Goal: Task Accomplishment & Management: Use online tool/utility

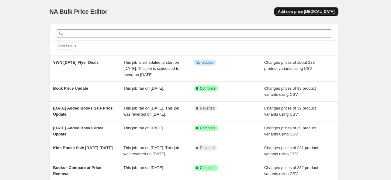
click at [308, 8] on button "Add new price [MEDICAL_DATA]" at bounding box center [307, 11] width 64 height 9
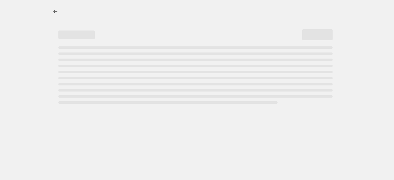
select select "percentage"
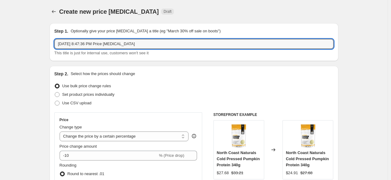
drag, startPoint x: 158, startPoint y: 43, endPoint x: 23, endPoint y: 47, distance: 134.9
paste input "NEO-1000-001"
type input "NEO-1000-001 Flyer Deals Ends [DATE]"
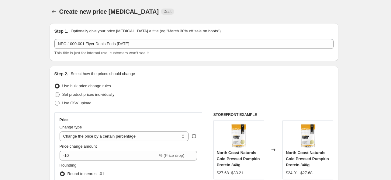
click at [58, 95] on span at bounding box center [57, 94] width 5 height 5
click at [55, 92] on input "Set product prices individually" at bounding box center [55, 92] width 0 height 0
radio input "true"
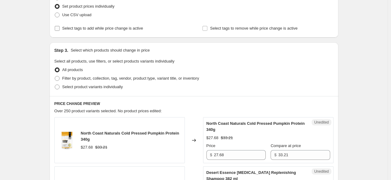
scroll to position [91, 0]
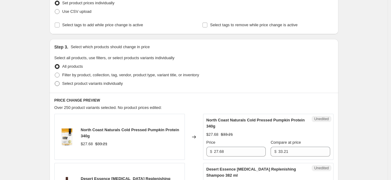
click at [58, 83] on span at bounding box center [57, 83] width 5 height 5
click at [55, 81] on input "Select product variants individually" at bounding box center [55, 81] width 0 height 0
radio input "true"
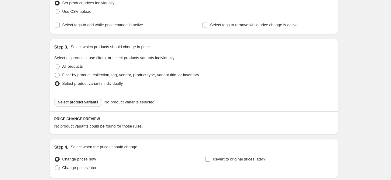
click at [89, 102] on span "Select product variants" at bounding box center [78, 102] width 40 height 5
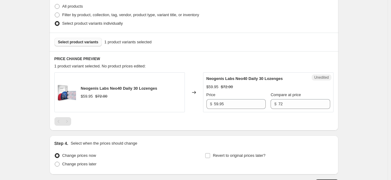
scroll to position [152, 0]
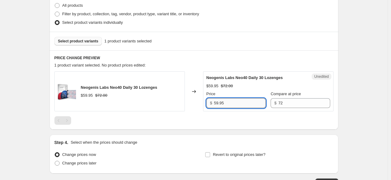
click at [238, 103] on input "59.95" at bounding box center [240, 103] width 52 height 10
drag, startPoint x: 241, startPoint y: 103, endPoint x: 206, endPoint y: 103, distance: 35.3
click at [206, 103] on div "Unedited Neogenis Labs Neo40 Daily 30 Lozenges $59.95 $72.00 Price $ 59.95 Comp…" at bounding box center [268, 91] width 131 height 40
paste input "$53.96"
type input "59.95"
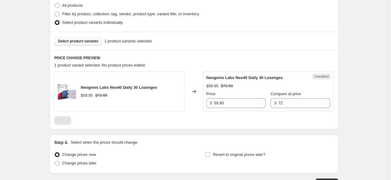
click at [371, 106] on div "Create new price [MEDICAL_DATA]. This page is ready Create new price [MEDICAL_D…" at bounding box center [194, 36] width 388 height 376
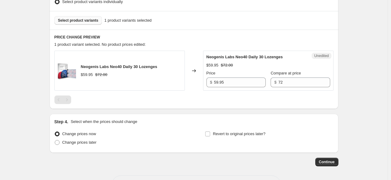
scroll to position [183, 0]
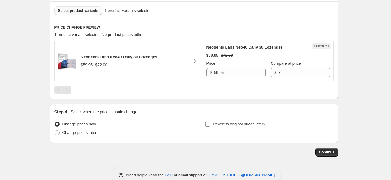
click at [208, 123] on input "Revert to original prices later?" at bounding box center [207, 123] width 5 height 5
checkbox input "true"
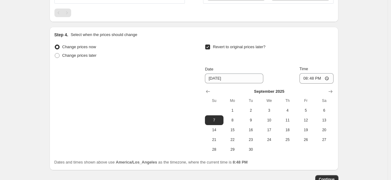
scroll to position [274, 0]
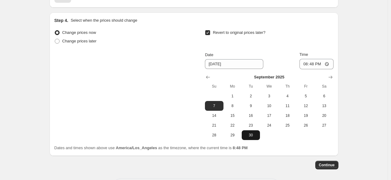
click at [253, 136] on span "30" at bounding box center [250, 134] width 13 height 5
type input "[DATE]"
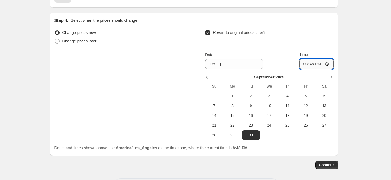
click at [306, 64] on input "20:48" at bounding box center [317, 64] width 34 height 10
type input "23:09"
type input "23:59"
click at [325, 164] on span "Continue" at bounding box center [327, 164] width 16 height 5
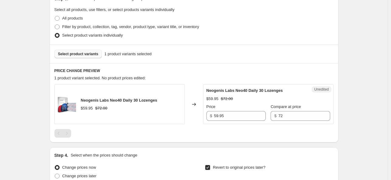
scroll to position [183, 0]
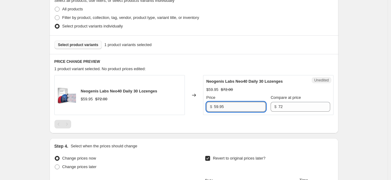
click at [241, 106] on input "59.95" at bounding box center [240, 107] width 52 height 10
drag, startPoint x: 241, startPoint y: 106, endPoint x: 179, endPoint y: 101, distance: 62.3
click at [179, 101] on div "Neogenis Labs Neo40 Daily 30 Lozenges $59.95 $72.00 Changed to Unedited Neogeni…" at bounding box center [193, 95] width 279 height 40
type input "53.96"
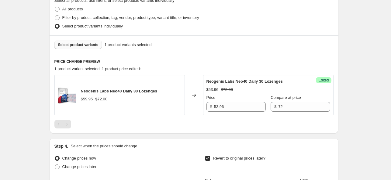
click at [356, 94] on div "Create new price [MEDICAL_DATA]. This page is ready Create new price [MEDICAL_D…" at bounding box center [194, 74] width 388 height 514
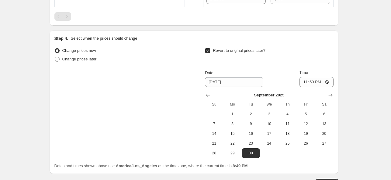
scroll to position [304, 0]
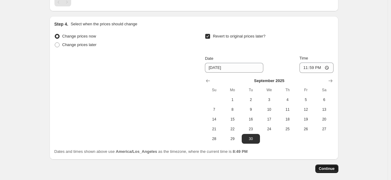
click at [327, 170] on span "Continue" at bounding box center [327, 168] width 16 height 5
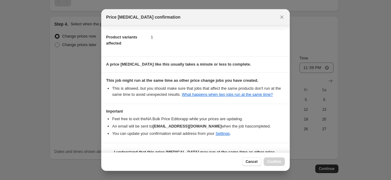
scroll to position [50, 0]
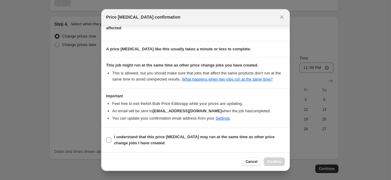
click at [121, 141] on b "I understand that this price [MEDICAL_DATA] may run at the same time as other p…" at bounding box center [194, 139] width 161 height 11
click at [111, 141] on input "I understand that this price [MEDICAL_DATA] may run at the same time as other p…" at bounding box center [109, 139] width 5 height 5
checkbox input "true"
click at [274, 162] on span "Confirm" at bounding box center [275, 161] width 14 height 5
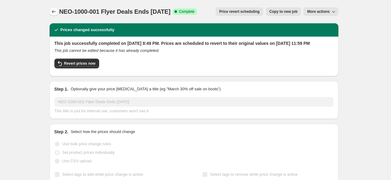
click at [55, 10] on icon "Price change jobs" at bounding box center [54, 12] width 6 height 6
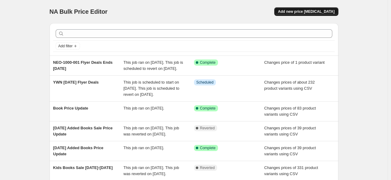
click at [300, 11] on span "Add new price [MEDICAL_DATA]" at bounding box center [306, 11] width 57 height 5
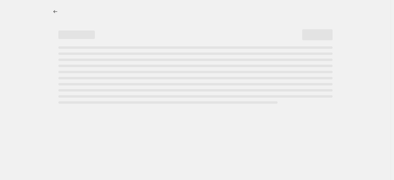
select select "percentage"
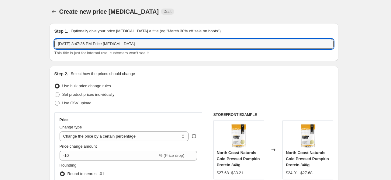
drag, startPoint x: 150, startPoint y: 45, endPoint x: 24, endPoint y: 44, distance: 125.4
type input "F"
type input "YWN Flyer Deals Ends Sept-26"
click at [58, 95] on span at bounding box center [57, 94] width 5 height 5
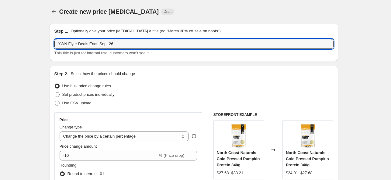
click at [55, 92] on input "Set product prices individually" at bounding box center [55, 92] width 0 height 0
radio input "true"
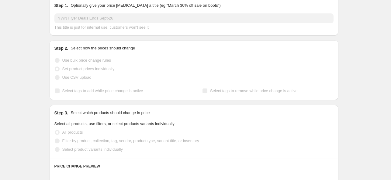
scroll to position [61, 0]
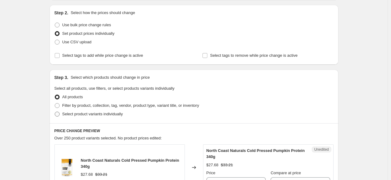
click at [59, 114] on span at bounding box center [57, 113] width 5 height 5
click at [55, 112] on input "Select product variants individually" at bounding box center [55, 111] width 0 height 0
radio input "true"
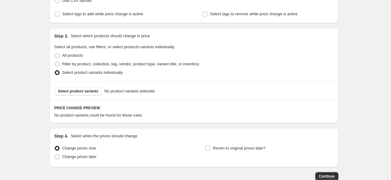
scroll to position [140, 0]
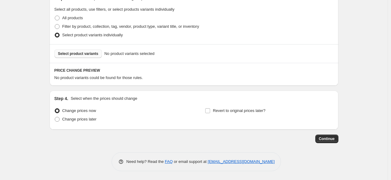
click at [76, 54] on span "Select product variants" at bounding box center [78, 53] width 40 height 5
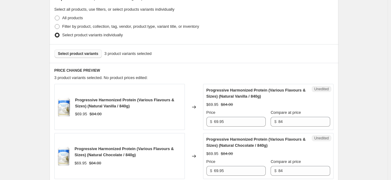
scroll to position [201, 0]
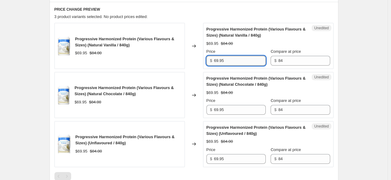
click at [242, 61] on input "69.95" at bounding box center [240, 61] width 52 height 10
drag, startPoint x: 242, startPoint y: 61, endPoint x: 195, endPoint y: 61, distance: 47.5
click at [195, 61] on div "Progressive Harmonized Protein (Various Flavours & Sizes) (Natural Vanilla / 84…" at bounding box center [193, 46] width 279 height 46
paste input "$58.76"
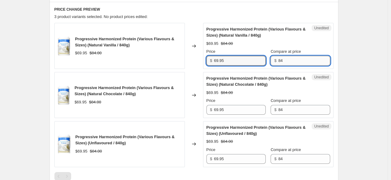
click at [302, 60] on input "84" at bounding box center [304, 61] width 52 height 10
drag, startPoint x: 233, startPoint y: 61, endPoint x: 237, endPoint y: 61, distance: 4.3
click at [233, 61] on input "69.95" at bounding box center [240, 61] width 52 height 10
drag, startPoint x: 206, startPoint y: 59, endPoint x: 199, endPoint y: 59, distance: 7.0
click at [199, 59] on div "Progressive Harmonized Protein (Various Flavours & Sizes) (Natural Vanilla / 84…" at bounding box center [193, 46] width 279 height 46
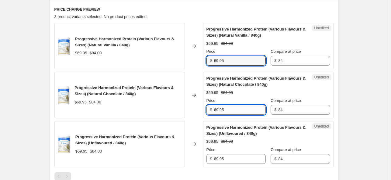
click at [229, 109] on input "69.95" at bounding box center [240, 110] width 52 height 10
click at [234, 58] on input "69.95" at bounding box center [240, 61] width 52 height 10
drag, startPoint x: 239, startPoint y: 60, endPoint x: 199, endPoint y: 60, distance: 39.9
click at [199, 60] on div "Progressive Harmonized Protein (Various Flavours & Sizes) (Natural Vanilla / 84…" at bounding box center [193, 46] width 279 height 46
drag, startPoint x: 229, startPoint y: 60, endPoint x: 205, endPoint y: 62, distance: 24.1
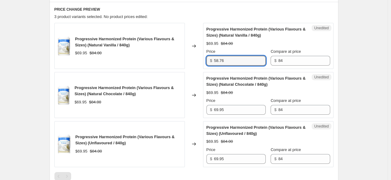
click at [205, 62] on div "Unedited Progressive Harmonized Protein (Various Flavours & Sizes) (Natural Van…" at bounding box center [268, 46] width 131 height 46
type input "58.76"
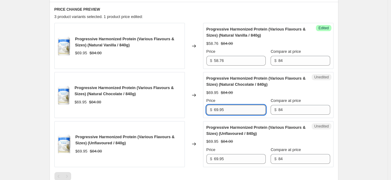
click at [232, 111] on input "69.95" at bounding box center [240, 110] width 52 height 10
drag, startPoint x: 234, startPoint y: 110, endPoint x: 207, endPoint y: 110, distance: 27.1
click at [207, 110] on div "Unedited Progressive Harmonized Protein (Various Flavours & Sizes) (Natural Cho…" at bounding box center [268, 95] width 131 height 46
paste input "58.76"
type input "58.76"
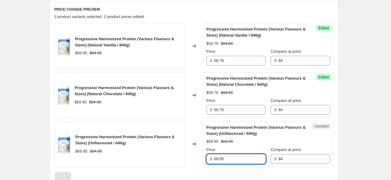
drag, startPoint x: 230, startPoint y: 159, endPoint x: 237, endPoint y: 162, distance: 7.2
click at [231, 159] on input "69.95" at bounding box center [240, 159] width 52 height 10
drag, startPoint x: 239, startPoint y: 159, endPoint x: 201, endPoint y: 159, distance: 37.7
click at [201, 159] on div "Progressive Harmonized Protein (Various Flavours & Sizes) (Unflavoured / 840g) …" at bounding box center [193, 144] width 279 height 46
paste input "58.76"
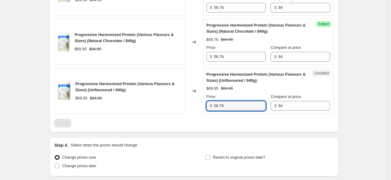
scroll to position [261, 0]
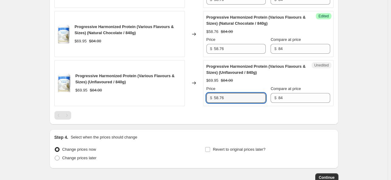
type input "58.76"
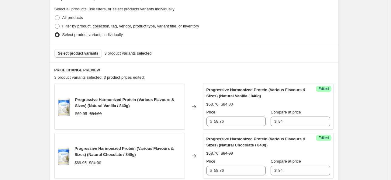
scroll to position [140, 0]
click at [85, 54] on span "Select product variants" at bounding box center [78, 53] width 40 height 5
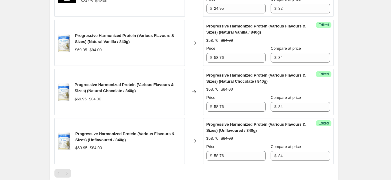
scroll to position [201, 0]
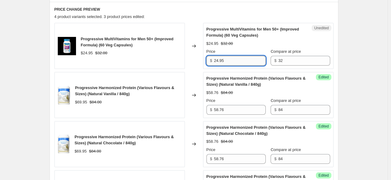
click at [229, 57] on input "24.95" at bounding box center [240, 61] width 52 height 10
type input "2"
type input "20.96"
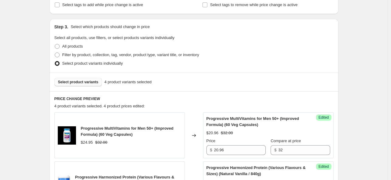
scroll to position [109, 0]
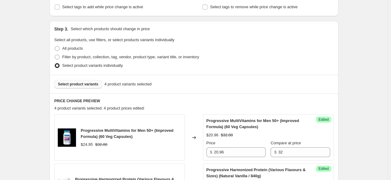
click at [80, 82] on span "Select product variants" at bounding box center [78, 84] width 40 height 5
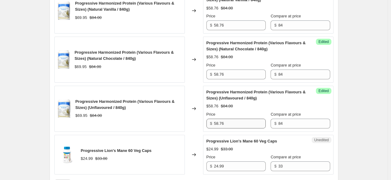
scroll to position [322, 0]
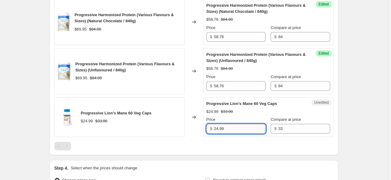
click at [239, 131] on input "24.99" at bounding box center [240, 129] width 52 height 10
drag, startPoint x: 240, startPoint y: 130, endPoint x: 208, endPoint y: 125, distance: 32.9
click at [208, 125] on div "$ 24.99" at bounding box center [236, 129] width 59 height 10
type input "19.74"
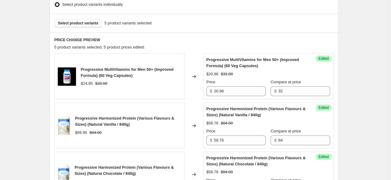
scroll to position [48, 0]
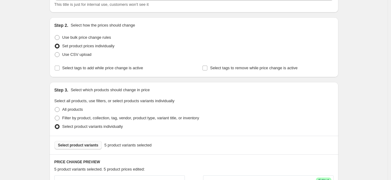
click at [80, 144] on span "Select product variants" at bounding box center [78, 144] width 40 height 5
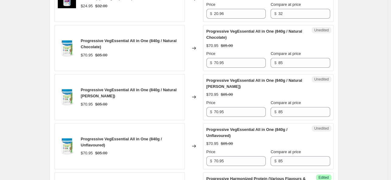
scroll to position [261, 0]
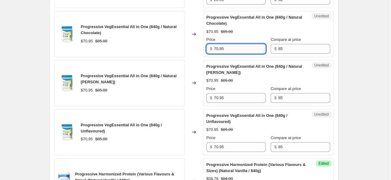
click at [240, 47] on input "70.95" at bounding box center [240, 49] width 52 height 10
drag, startPoint x: 240, startPoint y: 47, endPoint x: 213, endPoint y: 48, distance: 26.8
click at [213, 48] on div "$ 70.95" at bounding box center [236, 49] width 59 height 10
drag, startPoint x: 216, startPoint y: 48, endPoint x: 213, endPoint y: 48, distance: 3.7
click at [213, 48] on div "$ 59.60" at bounding box center [236, 49] width 59 height 10
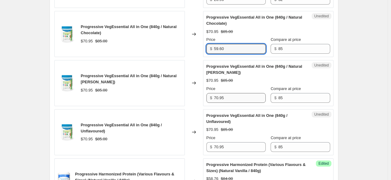
type input "59.60"
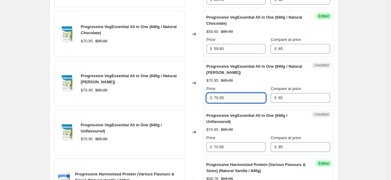
click at [231, 97] on input "70.95" at bounding box center [240, 98] width 52 height 10
drag, startPoint x: 233, startPoint y: 97, endPoint x: 210, endPoint y: 97, distance: 23.7
click at [210, 97] on div "$ 70.95" at bounding box center [236, 98] width 59 height 10
paste input "59.60"
type input "59.60"
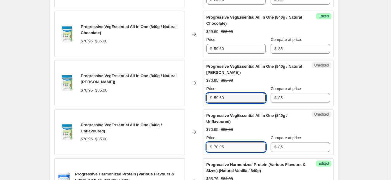
click at [233, 146] on input "70.95" at bounding box center [240, 147] width 52 height 10
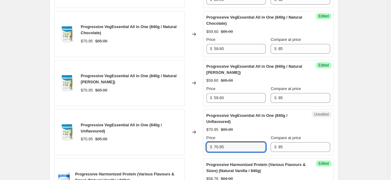
drag, startPoint x: 237, startPoint y: 146, endPoint x: 196, endPoint y: 148, distance: 41.1
click at [196, 148] on div "Progressive VegEssential All in One (840g / Unflavoured) $70.95 $85.00 Changed …" at bounding box center [193, 132] width 279 height 46
paste input "59.60"
type input "59.60"
click at [355, 120] on div "Create new price [MEDICAL_DATA]. This page is ready Create new price [MEDICAL_D…" at bounding box center [194, 98] width 388 height 719
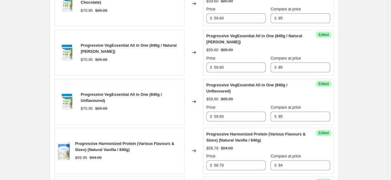
scroll to position [170, 0]
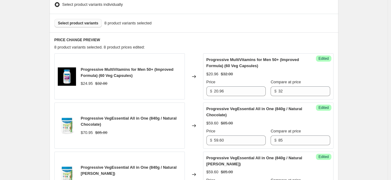
click at [75, 22] on span "Select product variants" at bounding box center [78, 23] width 40 height 5
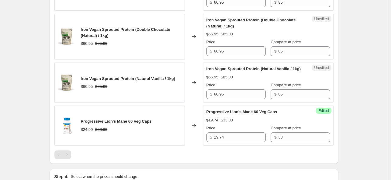
scroll to position [581, 0]
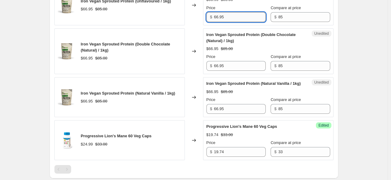
click at [229, 17] on input "66.95" at bounding box center [240, 17] width 52 height 10
drag, startPoint x: 236, startPoint y: 16, endPoint x: 205, endPoint y: 16, distance: 30.1
click at [205, 16] on div "Unedited Iron Vegan Sprouted Protein (Unflavoured / 1kg) $66.95 $85.00 Price $ …" at bounding box center [268, 5] width 131 height 40
type input "54.90"
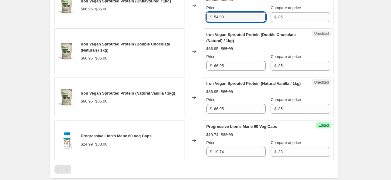
drag, startPoint x: 234, startPoint y: 16, endPoint x: 203, endPoint y: 17, distance: 31.1
click at [203, 17] on div "Iron Vegan Sprouted Protein (Unflavoured / 1kg) $66.95 $85.00 Changed to Succes…" at bounding box center [193, 5] width 279 height 40
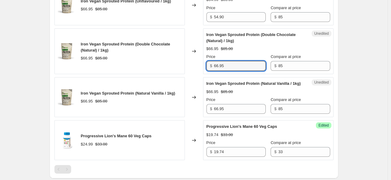
drag, startPoint x: 230, startPoint y: 64, endPoint x: 210, endPoint y: 64, distance: 20.4
click at [210, 64] on div "$ 66.95" at bounding box center [236, 66] width 59 height 10
paste input "54.90"
type input "54.90"
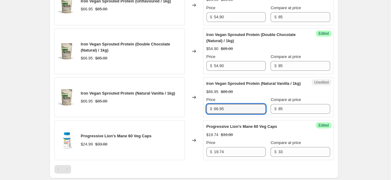
drag, startPoint x: 223, startPoint y: 108, endPoint x: 206, endPoint y: 109, distance: 16.7
click at [207, 109] on div "Unedited Iron Vegan Sprouted Protein (Natural Vanilla / 1kg) $66.95 $85.00 Pric…" at bounding box center [268, 97] width 131 height 40
paste input "54.90"
type input "54.90"
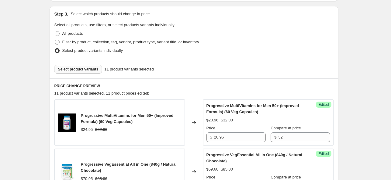
scroll to position [63, 0]
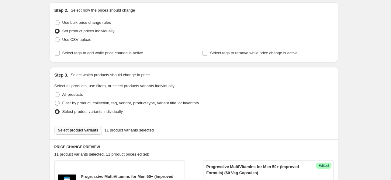
click at [84, 132] on button "Select product variants" at bounding box center [78, 130] width 48 height 9
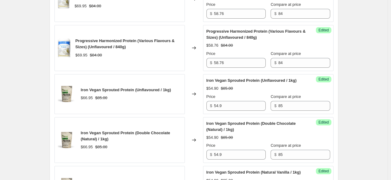
scroll to position [642, 0]
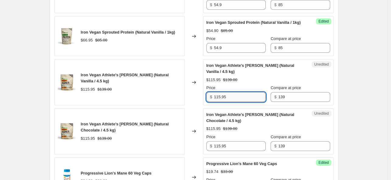
click at [233, 97] on input "115.95" at bounding box center [240, 97] width 52 height 10
drag, startPoint x: 239, startPoint y: 96, endPoint x: 201, endPoint y: 95, distance: 38.4
click at [201, 95] on div "Iron Vegan Athlete's [PERSON_NAME] (Natural Vanilla / 4.5 kg) $115.95 $139.00 C…" at bounding box center [193, 82] width 279 height 46
drag, startPoint x: 234, startPoint y: 95, endPoint x: 195, endPoint y: 95, distance: 39.0
click at [195, 95] on div "Iron Vegan Athlete's [PERSON_NAME] (Natural Vanilla / 4.5 kg) $115.95 $139.00 C…" at bounding box center [193, 82] width 279 height 46
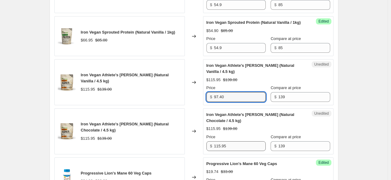
type input "97.40"
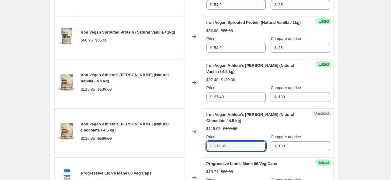
drag, startPoint x: 235, startPoint y: 142, endPoint x: 209, endPoint y: 144, distance: 25.9
click at [207, 144] on div "Unedited Iron Vegan Athlete's [PERSON_NAME] (Natural Chocolate / 4.5 kg) $115.9…" at bounding box center [268, 131] width 131 height 46
paste input "97.40"
type input "97.40"
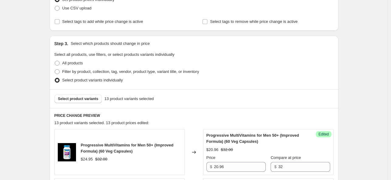
scroll to position [63, 0]
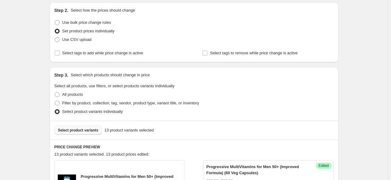
click at [86, 130] on span "Select product variants" at bounding box center [78, 130] width 40 height 5
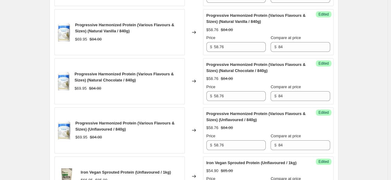
scroll to position [398, 0]
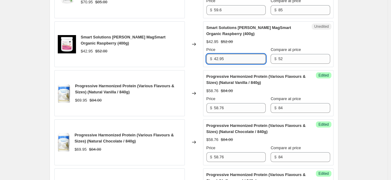
click at [235, 56] on input "42.95" at bounding box center [240, 59] width 52 height 10
drag, startPoint x: 242, startPoint y: 58, endPoint x: 203, endPoint y: 58, distance: 39.0
click at [203, 58] on div "Smart Solutions [PERSON_NAME] MagSmart Organic Raspberry (400g) $42.95 $52.00 C…" at bounding box center [193, 44] width 279 height 46
type input "36.51"
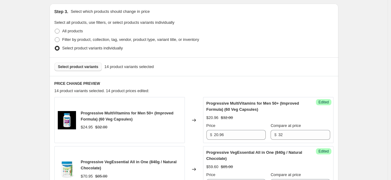
scroll to position [124, 0]
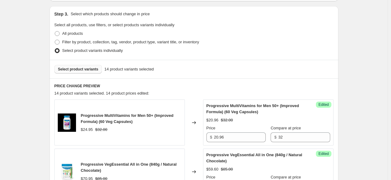
click at [78, 73] on button "Select product variants" at bounding box center [78, 69] width 48 height 9
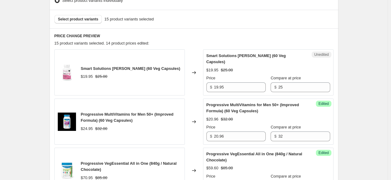
scroll to position [185, 0]
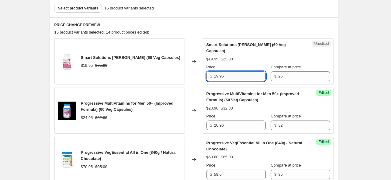
click at [238, 76] on input "19.95" at bounding box center [240, 76] width 52 height 10
drag, startPoint x: 238, startPoint y: 76, endPoint x: 207, endPoint y: 77, distance: 30.8
click at [207, 77] on div "Unedited Smart Solutions [PERSON_NAME] Thyrosmart (60 Veg Capsules) $19.95 $25.…" at bounding box center [268, 61] width 131 height 46
type input "16.16"
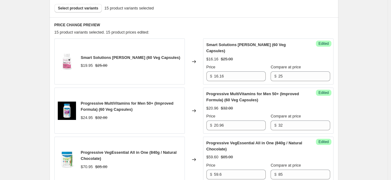
click at [290, 55] on div "Smart Solutions [PERSON_NAME] Thyrosmart (60 Veg Capsules) $16.16 $25.00 Price …" at bounding box center [269, 61] width 124 height 39
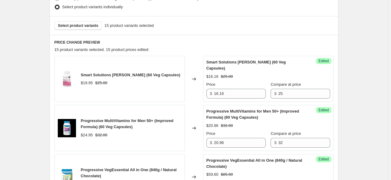
scroll to position [155, 0]
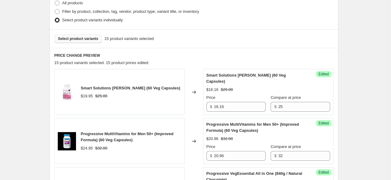
click at [79, 38] on span "Select product variants" at bounding box center [78, 38] width 40 height 5
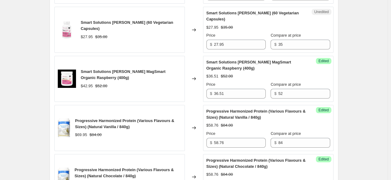
scroll to position [459, 0]
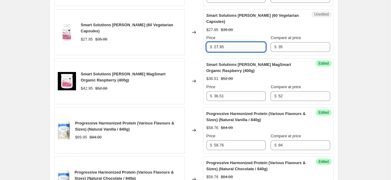
click at [243, 44] on input "27.95" at bounding box center [240, 47] width 52 height 10
drag, startPoint x: 246, startPoint y: 44, endPoint x: 195, endPoint y: 44, distance: 50.2
click at [195, 44] on div "Smart Solutions [PERSON_NAME] (60 Vegetarian Capsules) $27.95 $35.00 Changed to…" at bounding box center [193, 32] width 279 height 46
type input "23.48"
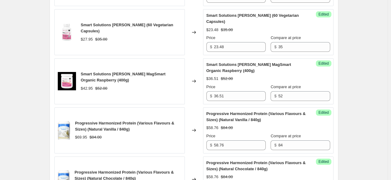
click at [361, 75] on div "Create new price [MEDICAL_DATA]. This page is ready Create new price [MEDICAL_D…" at bounding box center [194, 90] width 388 height 1098
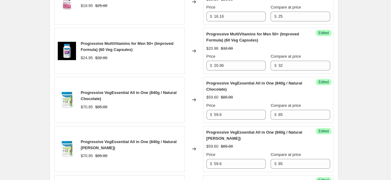
scroll to position [185, 0]
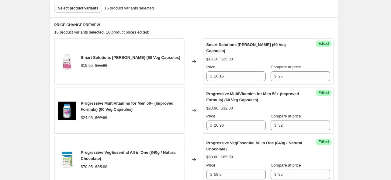
click at [76, 9] on span "Select product variants" at bounding box center [78, 8] width 40 height 5
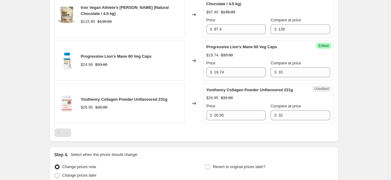
scroll to position [915, 0]
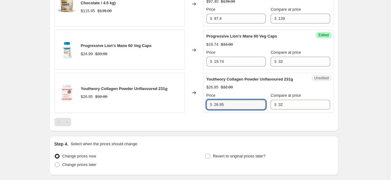
drag, startPoint x: 231, startPoint y: 102, endPoint x: 215, endPoint y: 103, distance: 16.8
click at [215, 103] on div "$ 26.95" at bounding box center [236, 105] width 59 height 10
type input "19.13"
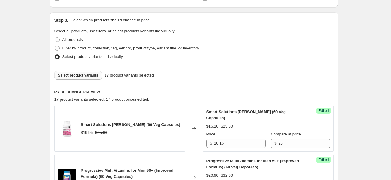
scroll to position [94, 0]
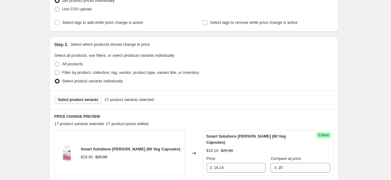
click at [97, 97] on span "Select product variants" at bounding box center [78, 99] width 40 height 5
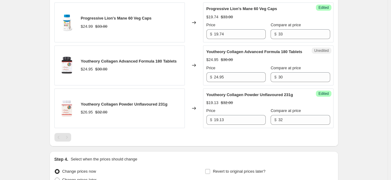
scroll to position [940, 0]
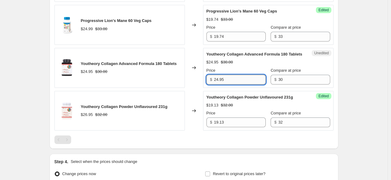
click at [236, 78] on input "24.95" at bounding box center [240, 80] width 52 height 10
drag, startPoint x: 236, startPoint y: 78, endPoint x: 211, endPoint y: 81, distance: 25.5
click at [211, 81] on div "$ 24.95" at bounding box center [236, 80] width 59 height 10
type input "17.96"
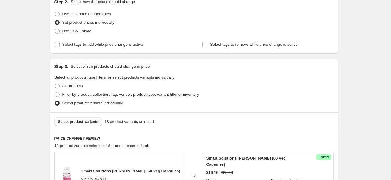
scroll to position [122, 0]
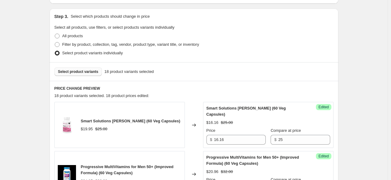
click at [71, 72] on span "Select product variants" at bounding box center [78, 71] width 40 height 5
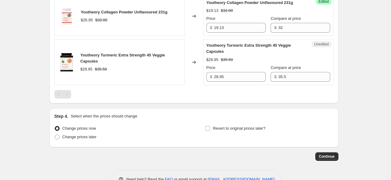
scroll to position [1004, 0]
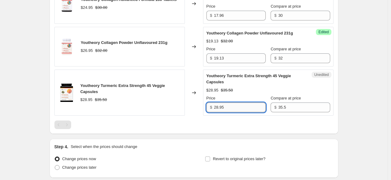
click at [240, 106] on input "28.95" at bounding box center [240, 107] width 52 height 10
drag, startPoint x: 243, startPoint y: 105, endPoint x: 208, endPoint y: 104, distance: 35.0
click at [208, 104] on div "Unedited Youtheory Turmeric Extra Strength 45 Veggie Capsules $28.95 $35.50 Pri…" at bounding box center [268, 92] width 131 height 46
type input "23.16"
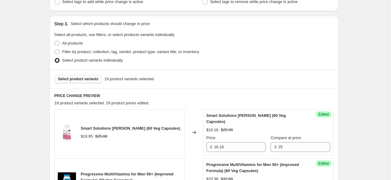
scroll to position [152, 0]
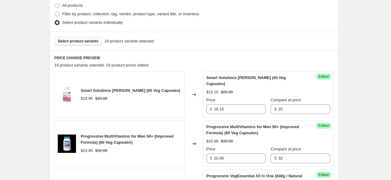
click at [77, 41] on span "Select product variants" at bounding box center [78, 41] width 40 height 5
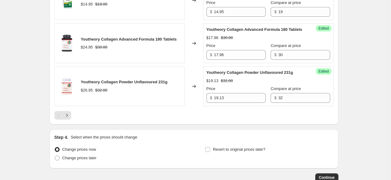
scroll to position [1093, 0]
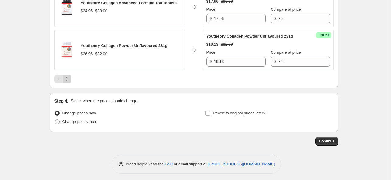
click at [69, 76] on icon "Next" at bounding box center [67, 79] width 6 height 6
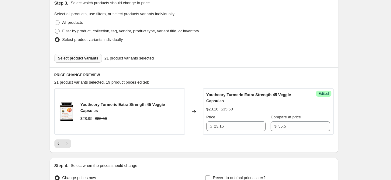
scroll to position [172, 0]
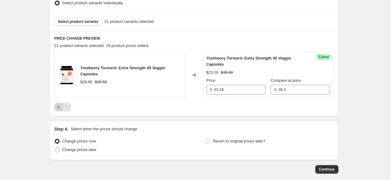
click at [57, 107] on icon "Previous" at bounding box center [59, 107] width 6 height 6
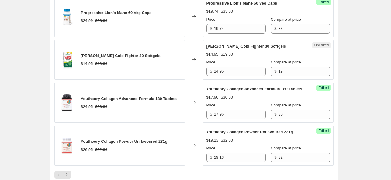
scroll to position [993, 0]
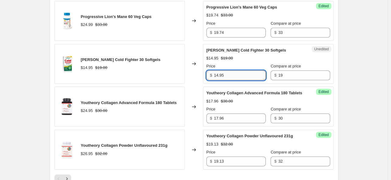
click at [233, 74] on input "14.95" at bounding box center [240, 75] width 52 height 10
drag, startPoint x: 233, startPoint y: 73, endPoint x: 208, endPoint y: 73, distance: 24.7
click at [208, 73] on div "$ 14.95" at bounding box center [236, 75] width 59 height 10
type input "12.26"
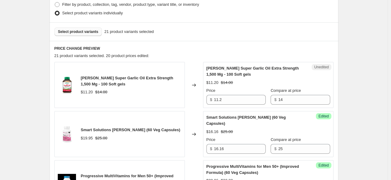
scroll to position [202, 0]
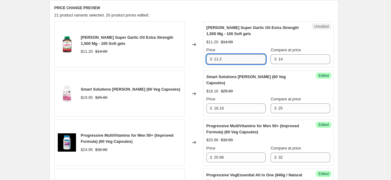
click at [236, 54] on input "11.2" at bounding box center [240, 59] width 52 height 10
drag, startPoint x: 239, startPoint y: 56, endPoint x: 206, endPoint y: 59, distance: 32.7
click at [206, 59] on div "Unedited [PERSON_NAME] Super Garlic Oil Extra Strength 1,500 Mg - 100 Soft gels…" at bounding box center [268, 44] width 131 height 46
type input "9.07"
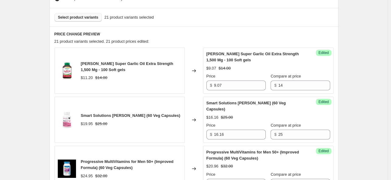
scroll to position [111, 0]
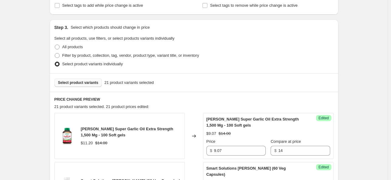
click at [88, 83] on span "Select product variants" at bounding box center [78, 82] width 40 height 5
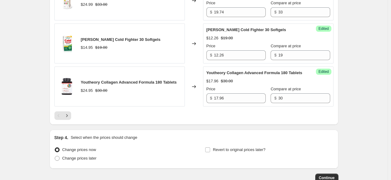
scroll to position [971, 0]
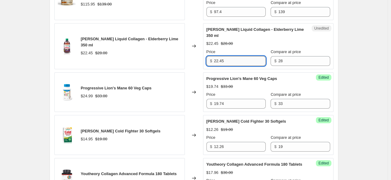
click at [238, 56] on input "22.45" at bounding box center [240, 61] width 52 height 10
drag, startPoint x: 244, startPoint y: 52, endPoint x: 201, endPoint y: 52, distance: 43.8
click at [201, 52] on div "[PERSON_NAME] Liquid Collagen - Elderberry Lime 350 ml $22.45 $28.00 Changed to…" at bounding box center [193, 46] width 279 height 46
type input "18.18"
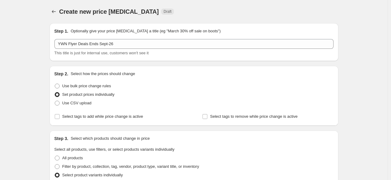
scroll to position [91, 0]
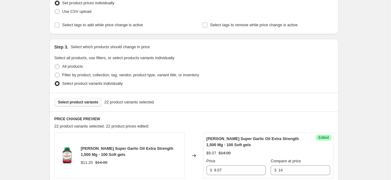
click at [86, 101] on span "Select product variants" at bounding box center [78, 102] width 40 height 5
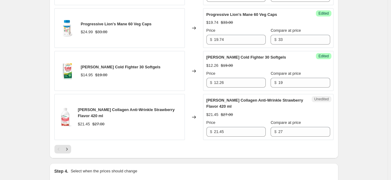
scroll to position [1096, 0]
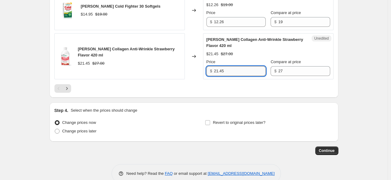
click at [236, 66] on input "21.45" at bounding box center [240, 71] width 52 height 10
drag, startPoint x: 236, startPoint y: 61, endPoint x: 199, endPoint y: 58, distance: 37.0
click at [199, 58] on div "[PERSON_NAME] Collagen Anti-Wrinkle Strawberry Flavor 420 ml $21.45 $27.00 Chan…" at bounding box center [193, 56] width 279 height 46
type input "17.59"
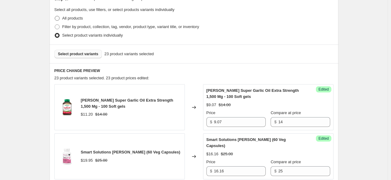
scroll to position [91, 0]
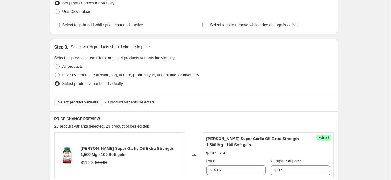
click at [73, 103] on span "Select product variants" at bounding box center [78, 102] width 40 height 5
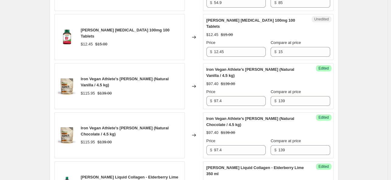
scroll to position [822, 0]
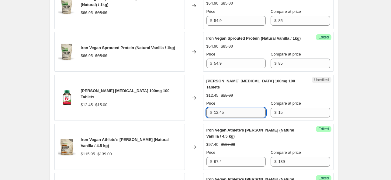
click at [237, 107] on input "12.45" at bounding box center [240, 112] width 52 height 10
drag, startPoint x: 239, startPoint y: 104, endPoint x: 196, endPoint y: 108, distance: 43.1
click at [196, 108] on div "[PERSON_NAME] [MEDICAL_DATA] 100mg 100 Tablets $12.45 $15.00 Changed to Unedite…" at bounding box center [193, 98] width 279 height 46
type input "9.71"
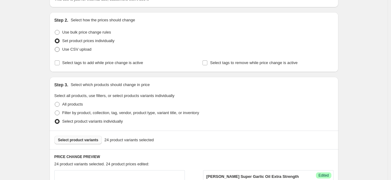
scroll to position [91, 0]
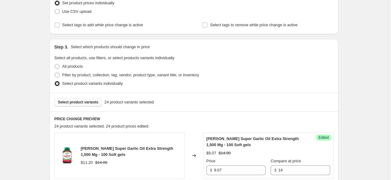
click at [80, 102] on span "Select product variants" at bounding box center [78, 102] width 40 height 5
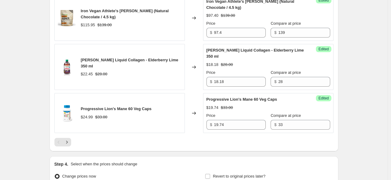
scroll to position [1035, 0]
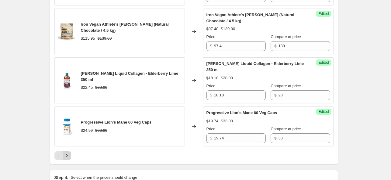
click at [69, 152] on icon "Next" at bounding box center [67, 155] width 6 height 6
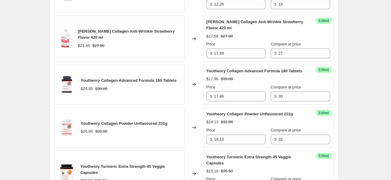
scroll to position [348, 0]
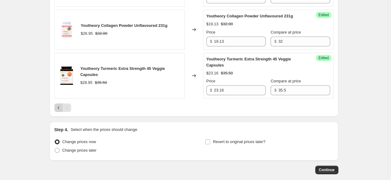
click at [59, 109] on icon "Previous" at bounding box center [59, 107] width 6 height 6
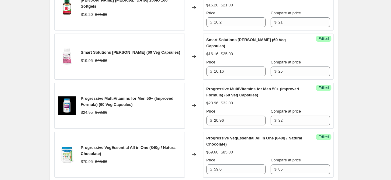
scroll to position [257, 0]
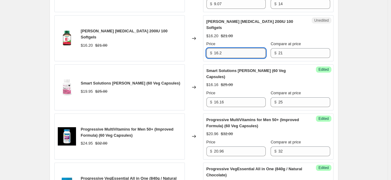
click at [240, 48] on input "16.2" at bounding box center [240, 53] width 52 height 10
drag, startPoint x: 240, startPoint y: 47, endPoint x: 209, endPoint y: 44, distance: 31.2
click at [209, 48] on div "$ 16.2" at bounding box center [236, 53] width 59 height 10
type input "12.51"
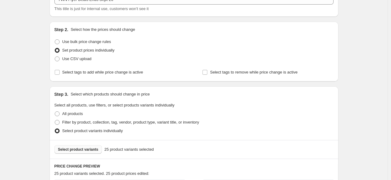
scroll to position [105, 0]
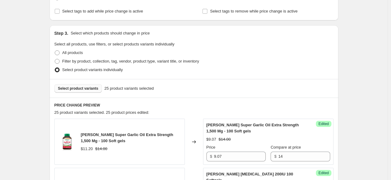
click at [83, 89] on span "Select product variants" at bounding box center [78, 88] width 40 height 5
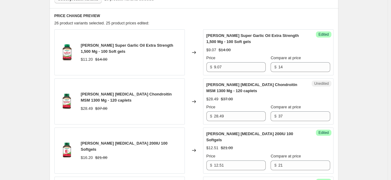
scroll to position [196, 0]
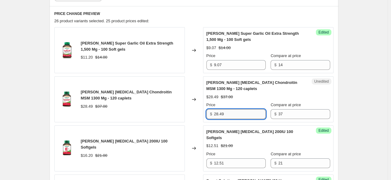
click at [233, 114] on input "28.49" at bounding box center [240, 114] width 52 height 10
drag, startPoint x: 236, startPoint y: 113, endPoint x: 203, endPoint y: 113, distance: 33.5
click at [203, 113] on div "[PERSON_NAME] [MEDICAL_DATA] Chondroitin MSM 1300 Mg - 120 caplets $28.49 $37.0…" at bounding box center [193, 99] width 279 height 46
type input "23.96"
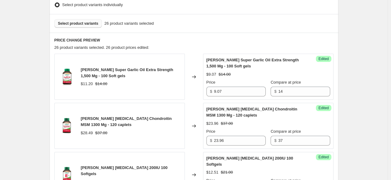
scroll to position [135, 0]
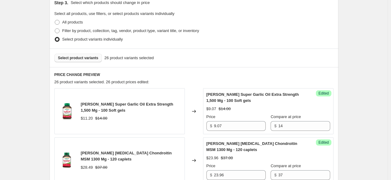
click at [83, 59] on span "Select product variants" at bounding box center [78, 57] width 40 height 5
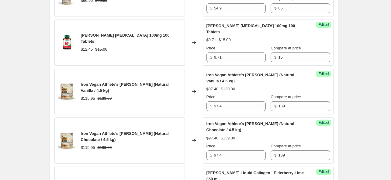
scroll to position [1079, 0]
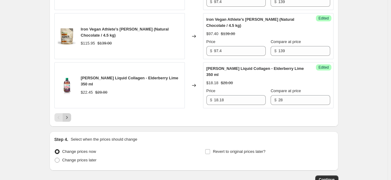
click at [68, 114] on icon "Next" at bounding box center [67, 117] width 6 height 6
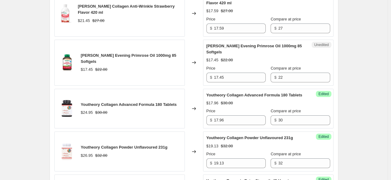
scroll to position [318, 0]
click at [234, 76] on input "17.45" at bounding box center [240, 78] width 52 height 10
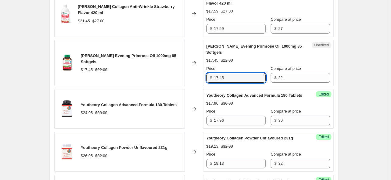
drag, startPoint x: 238, startPoint y: 75, endPoint x: 212, endPoint y: 75, distance: 25.6
click at [212, 75] on div "$ 17.45" at bounding box center [236, 78] width 59 height 10
type input "14.31"
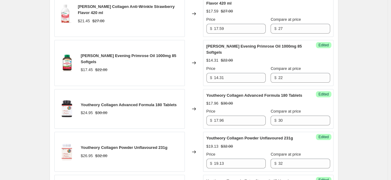
click at [357, 84] on div "Create new price [MEDICAL_DATA]. This page is ready Create new price [MEDICAL_D…" at bounding box center [194, 7] width 388 height 651
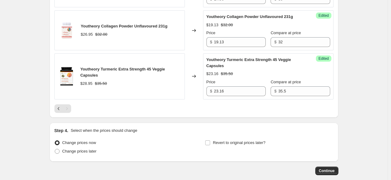
scroll to position [471, 0]
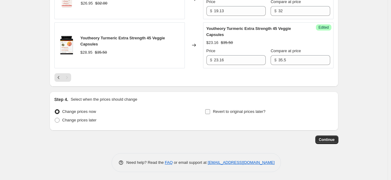
click at [208, 110] on input "Revert to original prices later?" at bounding box center [207, 111] width 5 height 5
checkbox input "true"
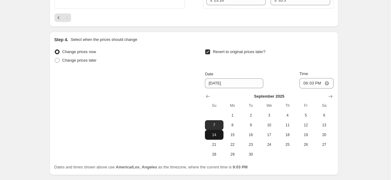
scroll to position [531, 0]
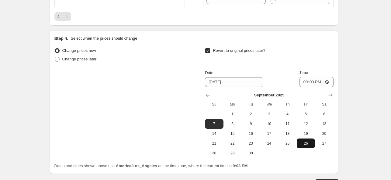
click at [305, 144] on span "26" at bounding box center [305, 143] width 13 height 5
type input "[DATE]"
click at [306, 82] on input "21:03" at bounding box center [317, 82] width 34 height 10
type input "23:59"
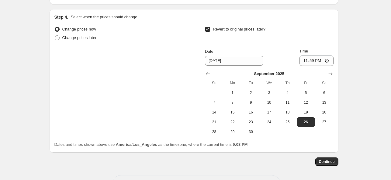
scroll to position [562, 0]
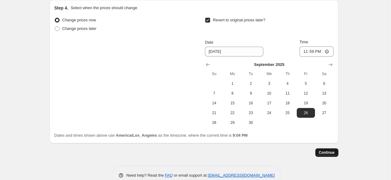
click at [334, 152] on span "Continue" at bounding box center [327, 152] width 16 height 5
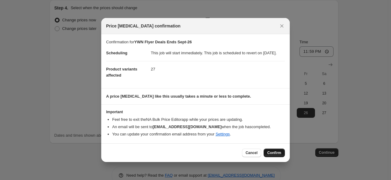
click at [275, 155] on span "Confirm" at bounding box center [275, 152] width 14 height 5
